Goal: Communication & Community: Answer question/provide support

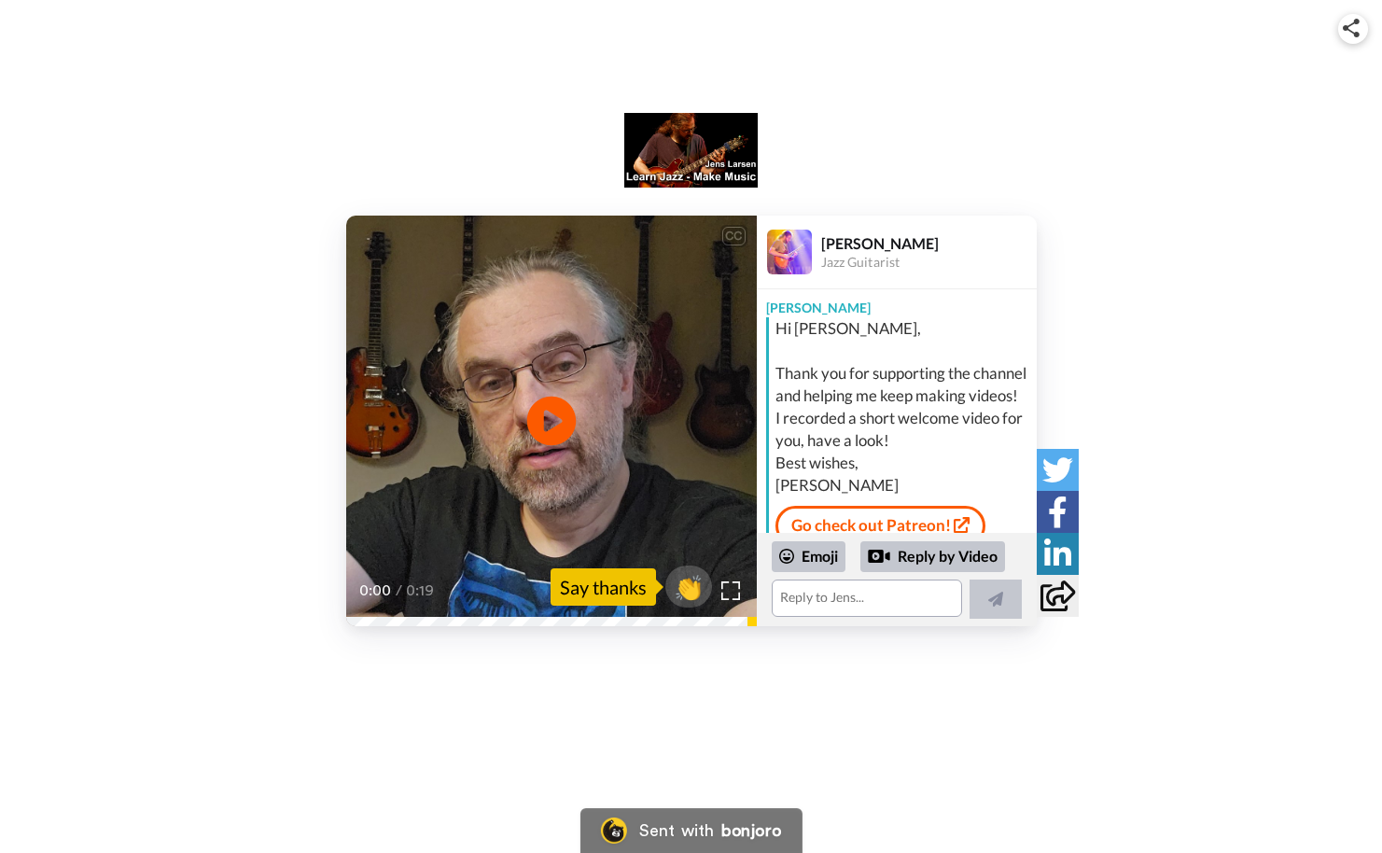
click at [551, 422] on icon "Play/Pause" at bounding box center [550, 421] width 49 height 89
click at [791, 601] on textarea at bounding box center [867, 597] width 190 height 37
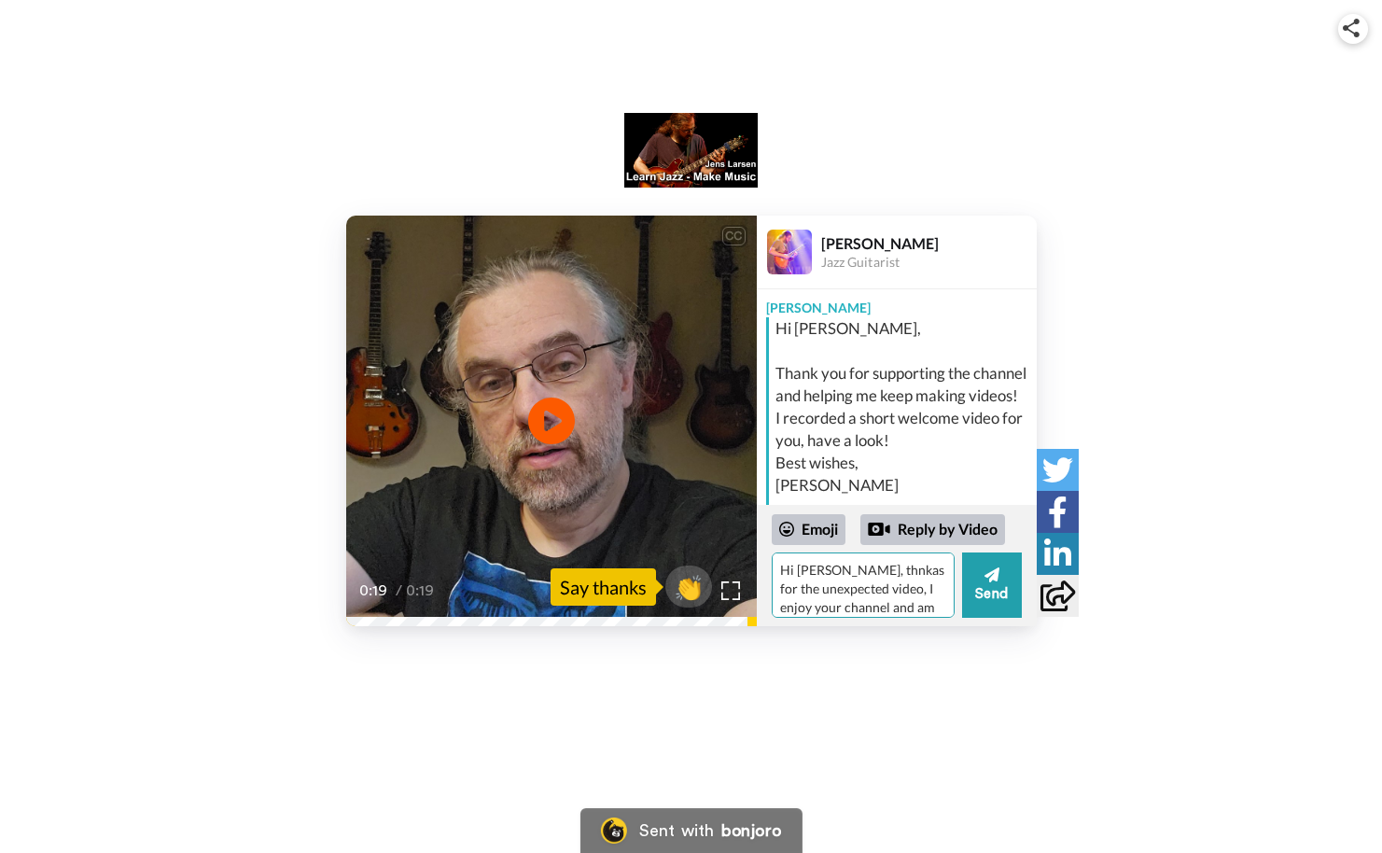
click at [866, 570] on textarea "Hi Jens, thnkas for the unexpected video, I enjoy your channel and am happy to …" at bounding box center [863, 584] width 183 height 65
type textarea "Hi [PERSON_NAME], thanks for the unexpected video, I enjoy your channel and am …"
click at [992, 592] on button "Send" at bounding box center [992, 584] width 60 height 65
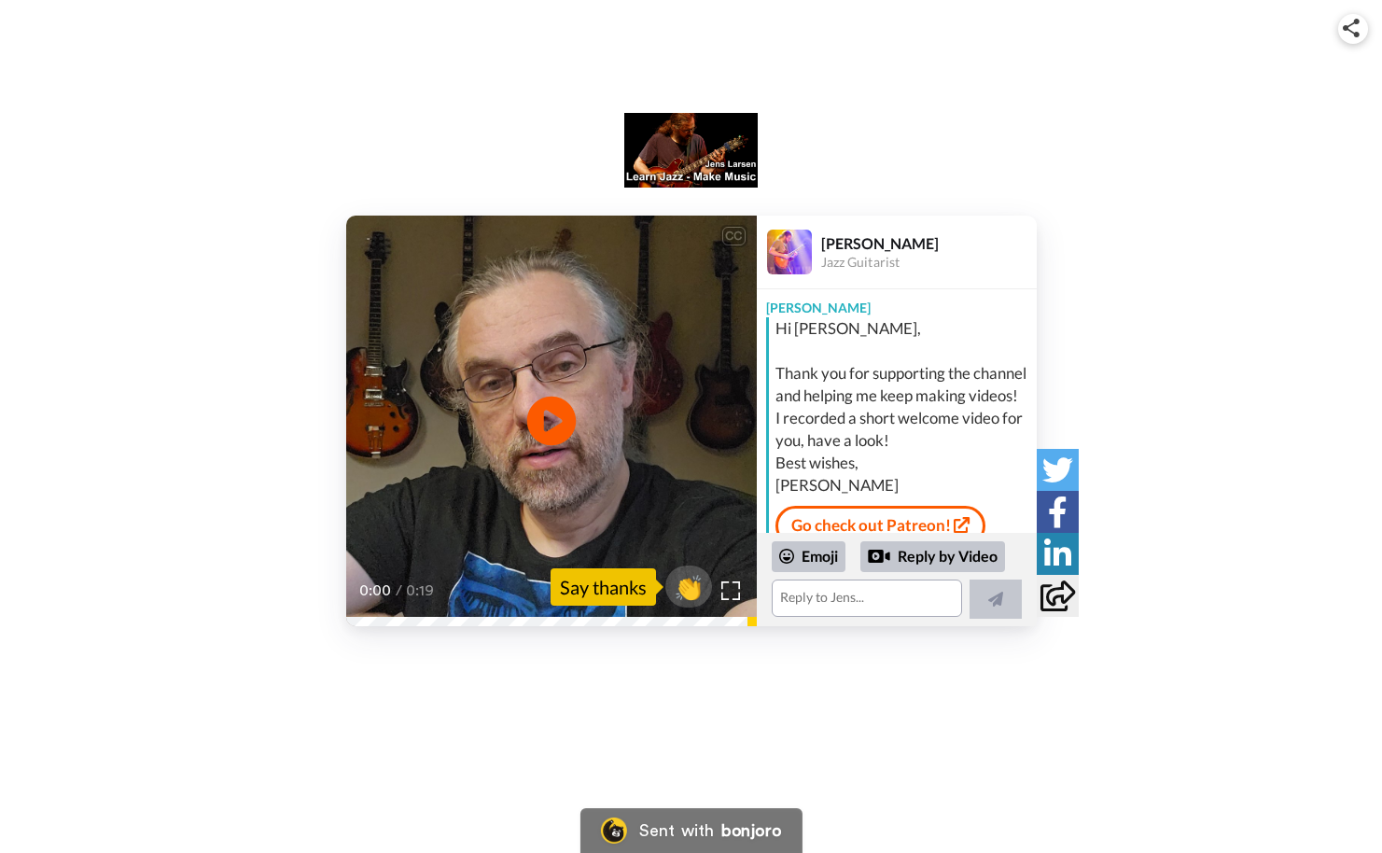
click at [562, 427] on icon at bounding box center [550, 421] width 49 height 49
